Goal: Task Accomplishment & Management: Use online tool/utility

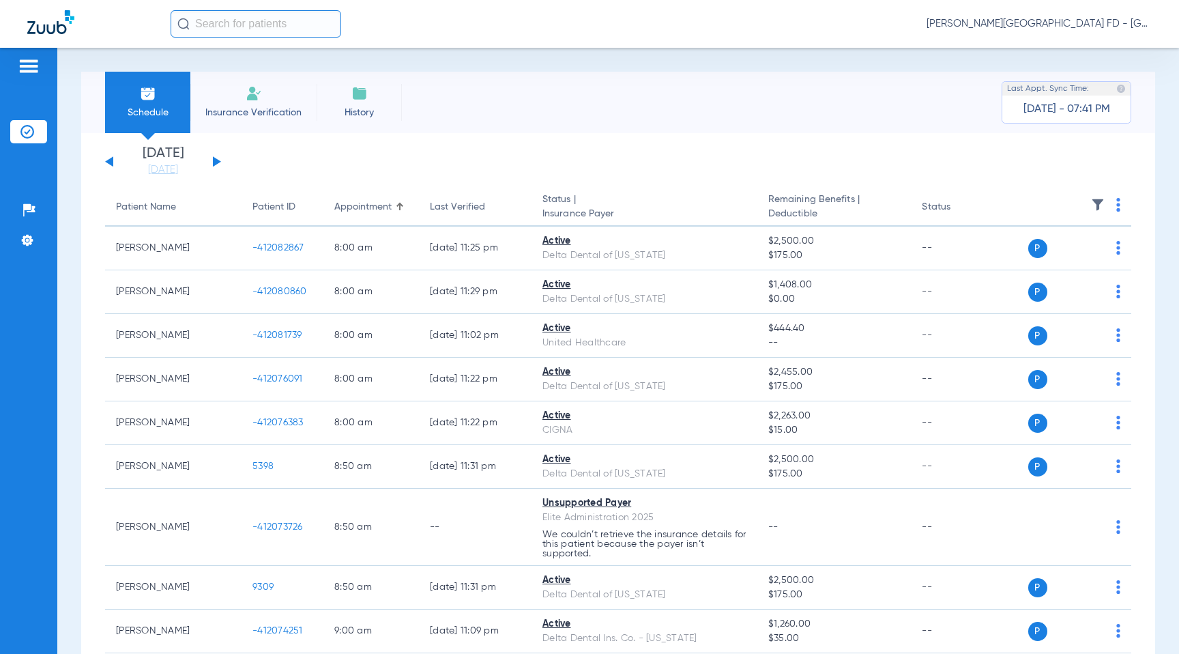
click at [1099, 203] on img at bounding box center [1098, 205] width 14 height 14
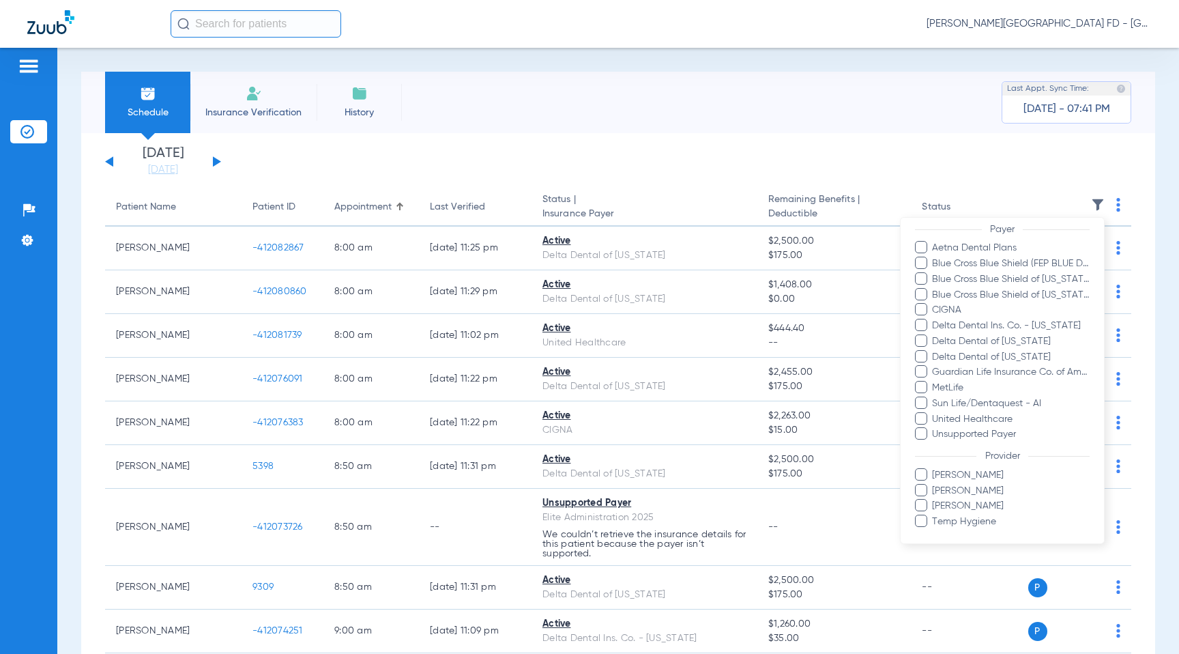
scroll to position [201, 0]
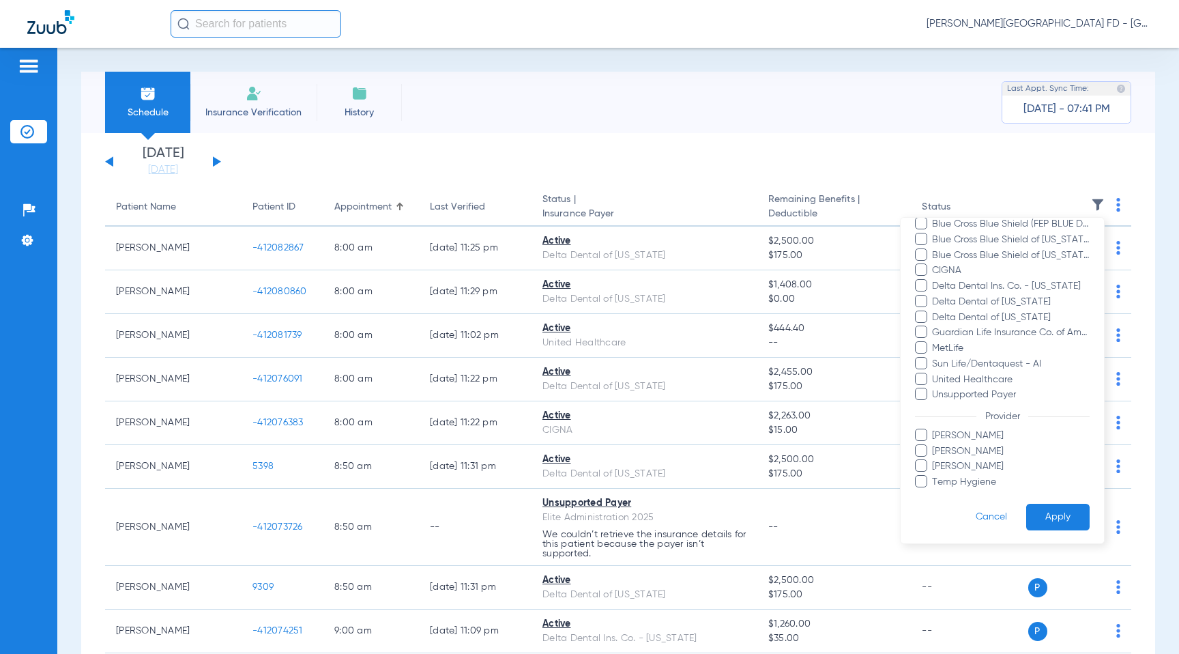
click at [167, 167] on div at bounding box center [589, 327] width 1179 height 654
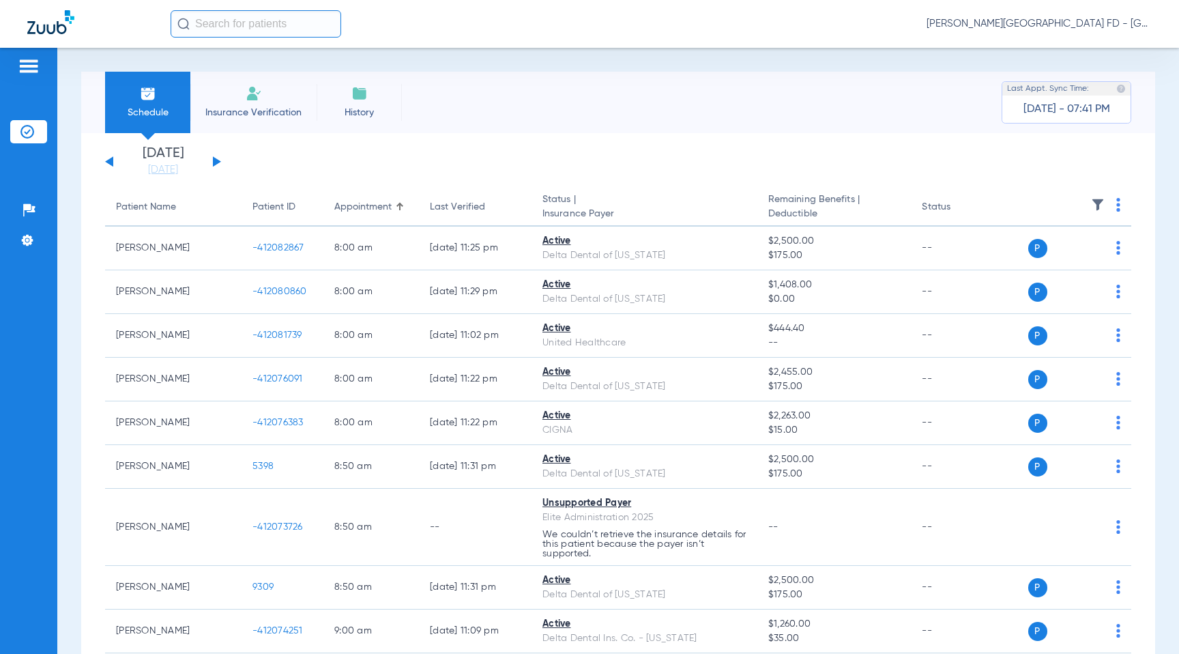
click at [167, 167] on link "[DATE]" at bounding box center [163, 170] width 82 height 14
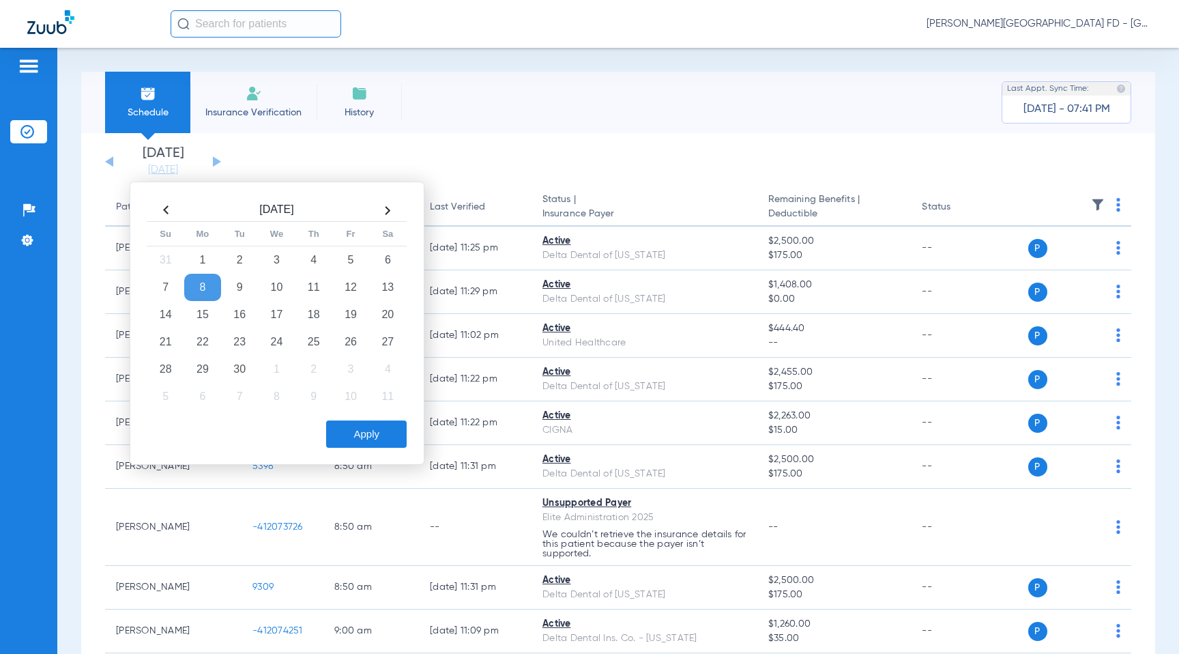
click at [158, 202] on th at bounding box center [165, 210] width 37 height 22
click at [360, 367] on td "29" at bounding box center [350, 368] width 37 height 27
click at [385, 433] on button "Apply" at bounding box center [366, 433] width 80 height 27
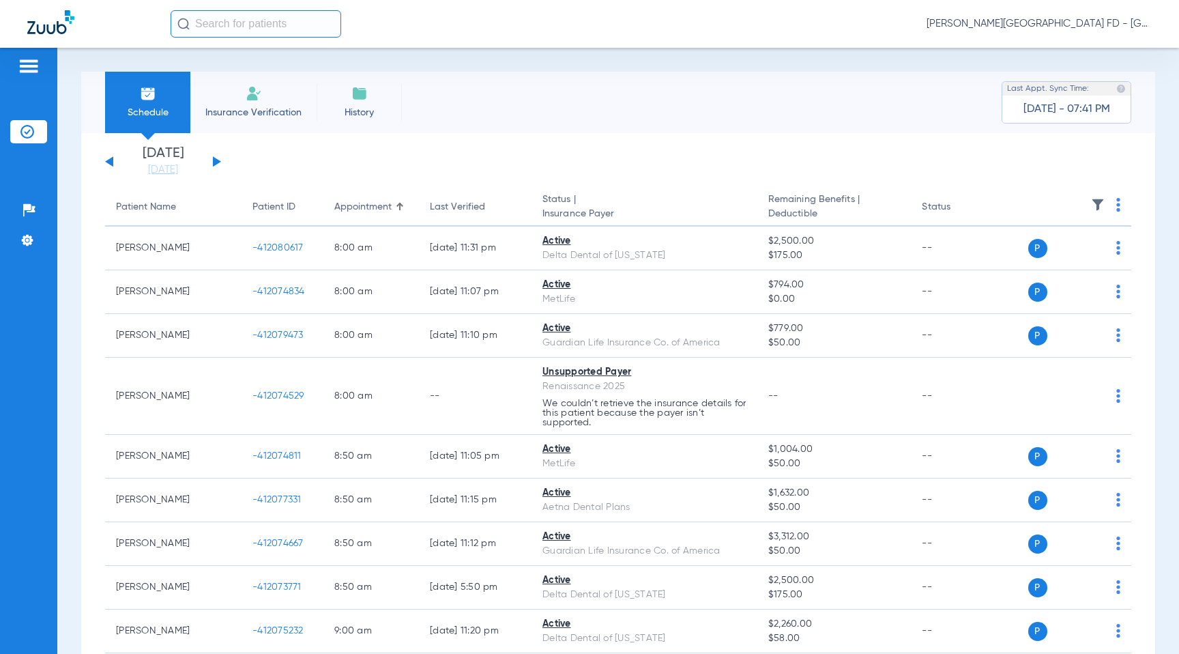
click at [1100, 201] on img at bounding box center [1098, 205] width 14 height 14
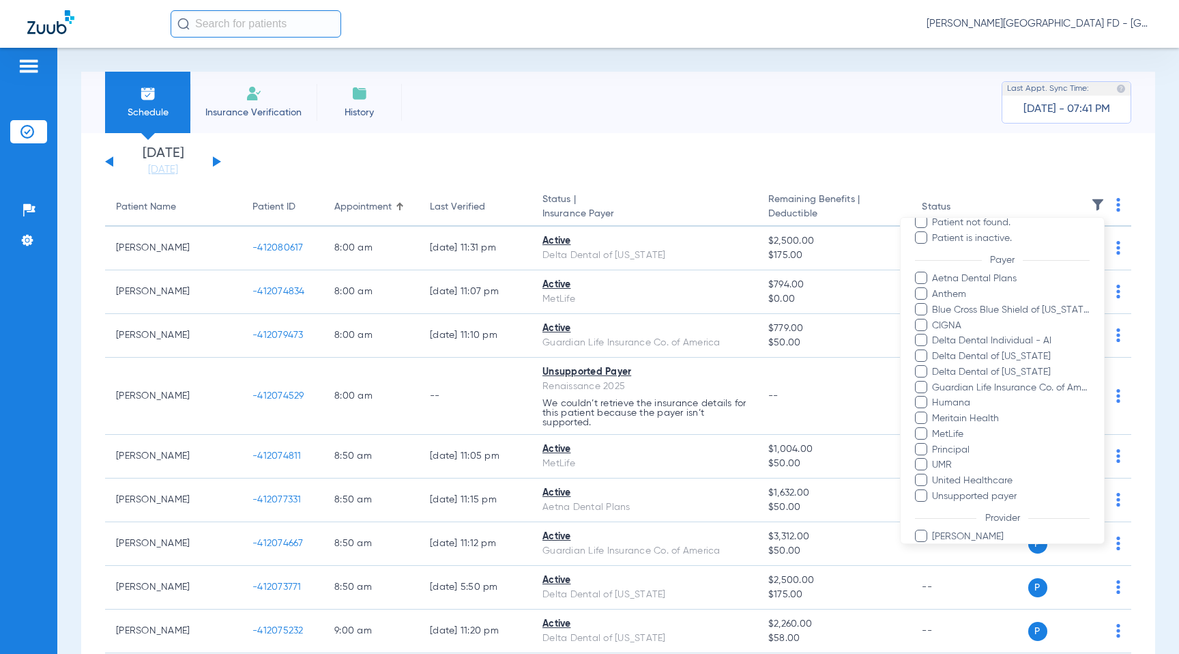
scroll to position [128, 0]
click at [842, 151] on div at bounding box center [589, 327] width 1179 height 654
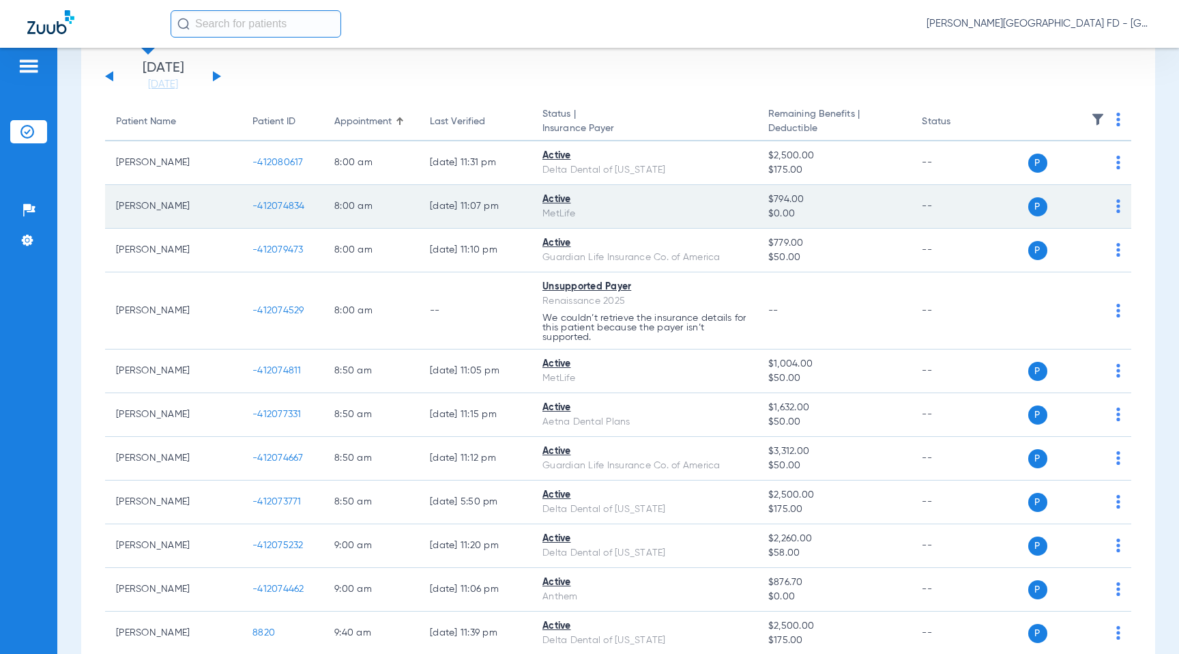
scroll to position [89, 0]
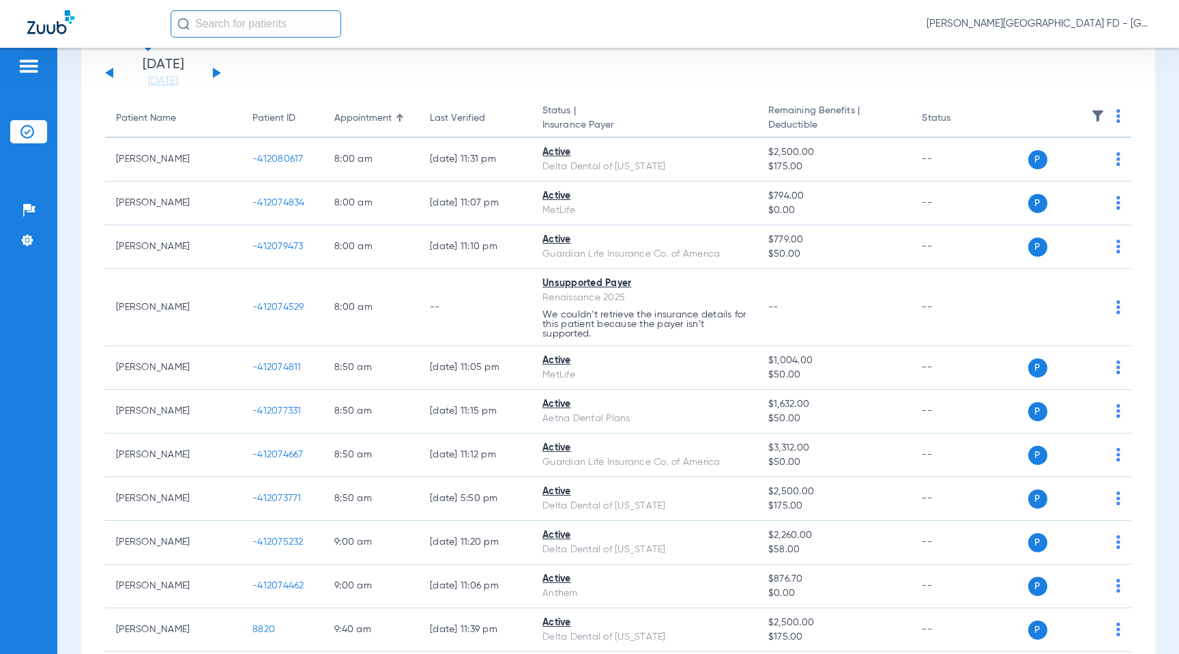
click at [1096, 111] on img at bounding box center [1098, 116] width 14 height 14
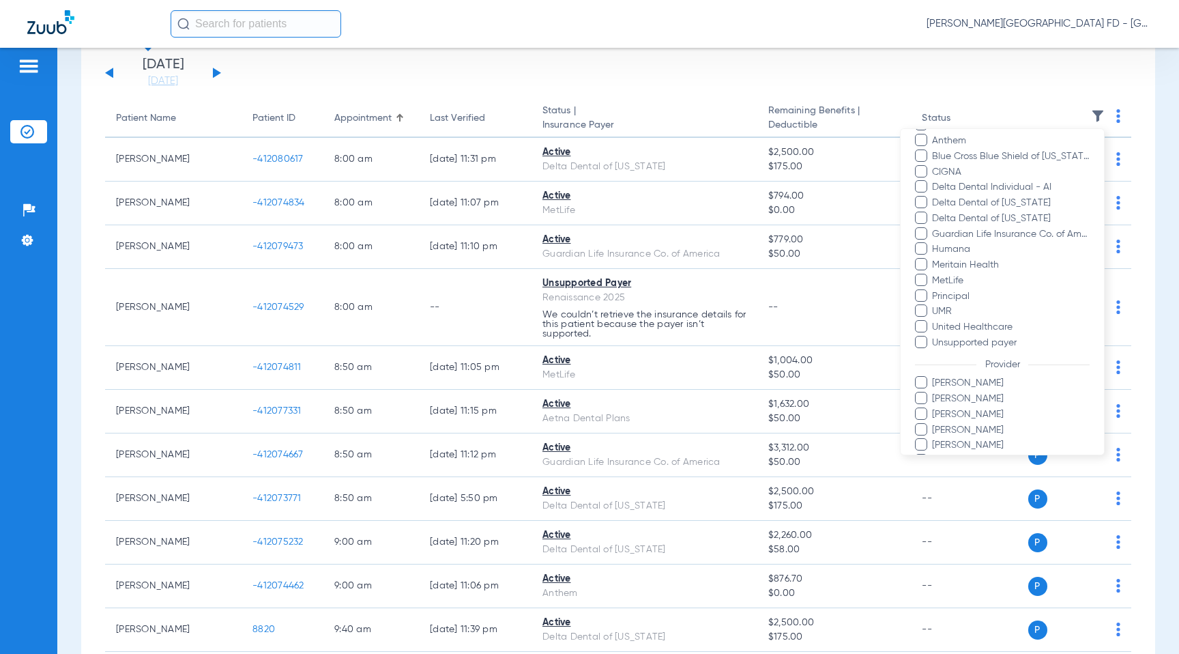
scroll to position [261, 0]
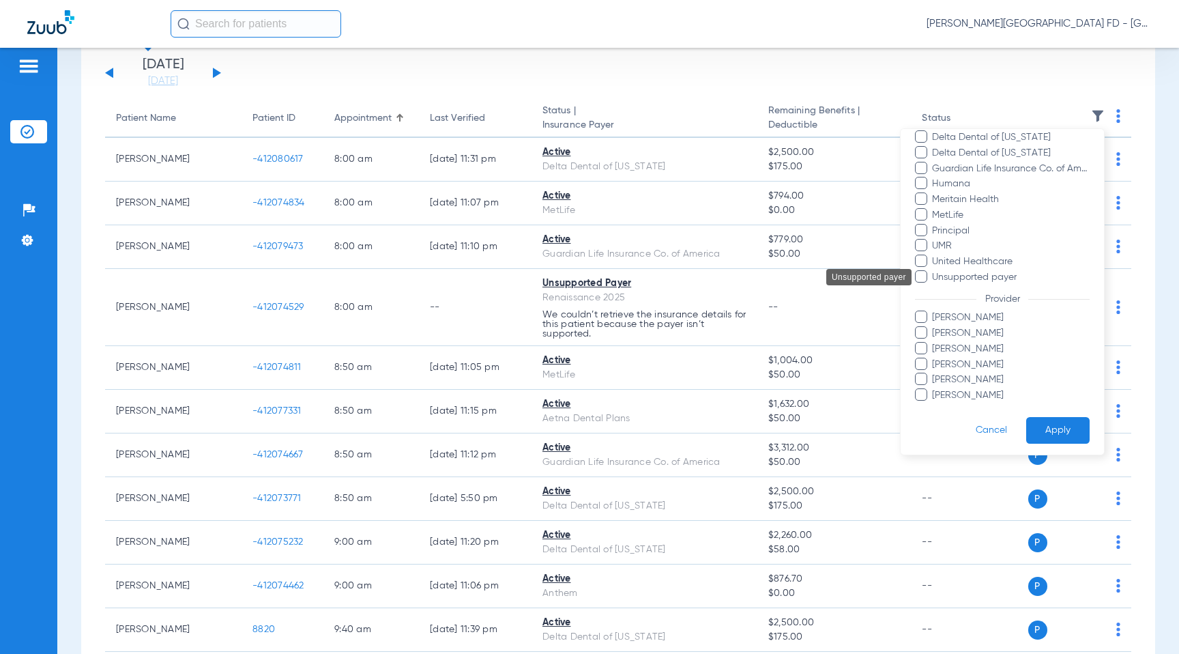
click at [978, 279] on span "Unsupported payer" at bounding box center [1010, 277] width 158 height 14
click at [934, 287] on input "Unsupported payer" at bounding box center [934, 287] width 0 height 0
click at [1059, 431] on button "Apply" at bounding box center [1057, 430] width 63 height 27
